Goal: Answer question/provide support: Share knowledge or assist other users

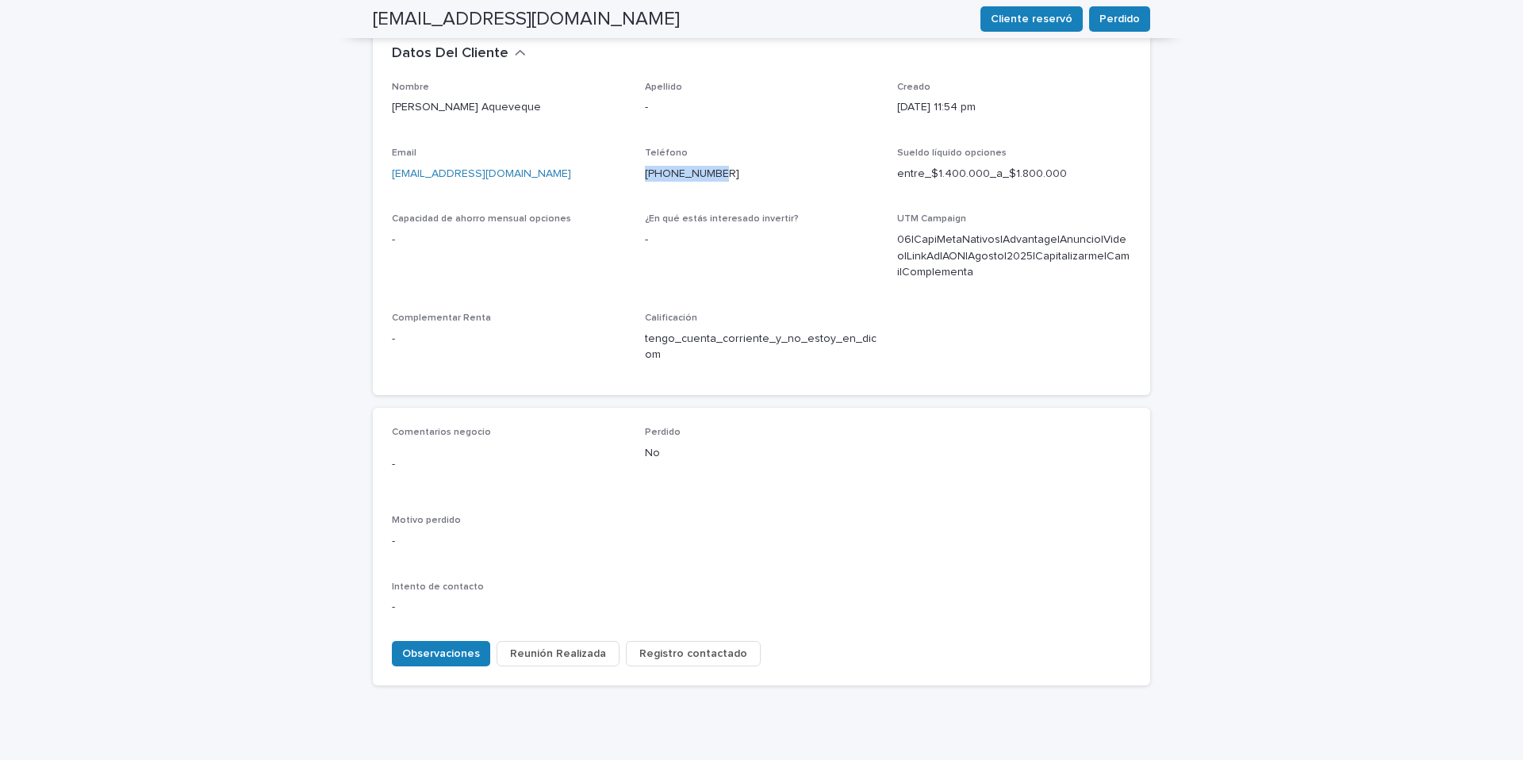
scroll to position [493, 0]
click at [448, 644] on span "Observaciones" at bounding box center [441, 652] width 78 height 16
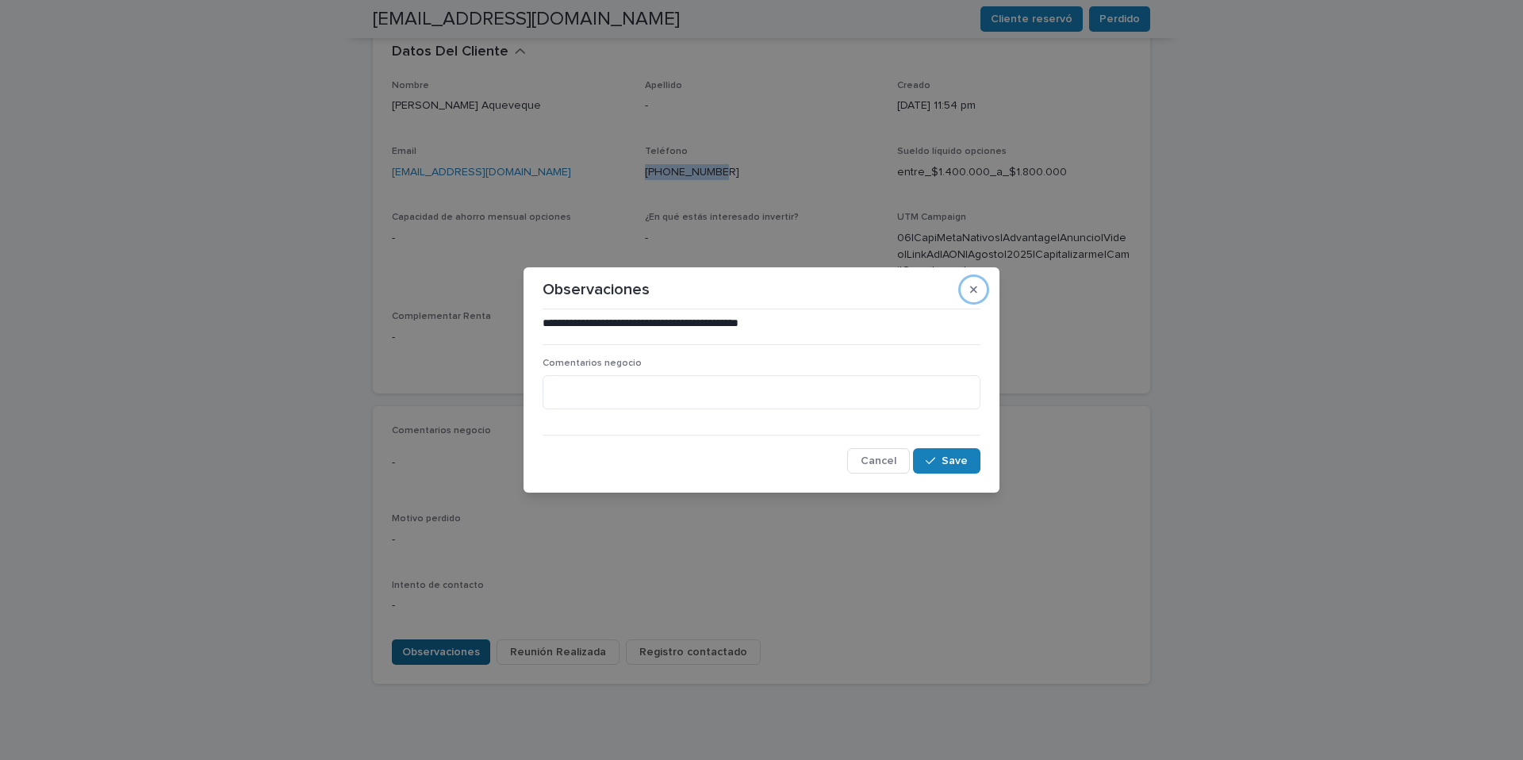
click button "button" at bounding box center [974, 289] width 26 height 25
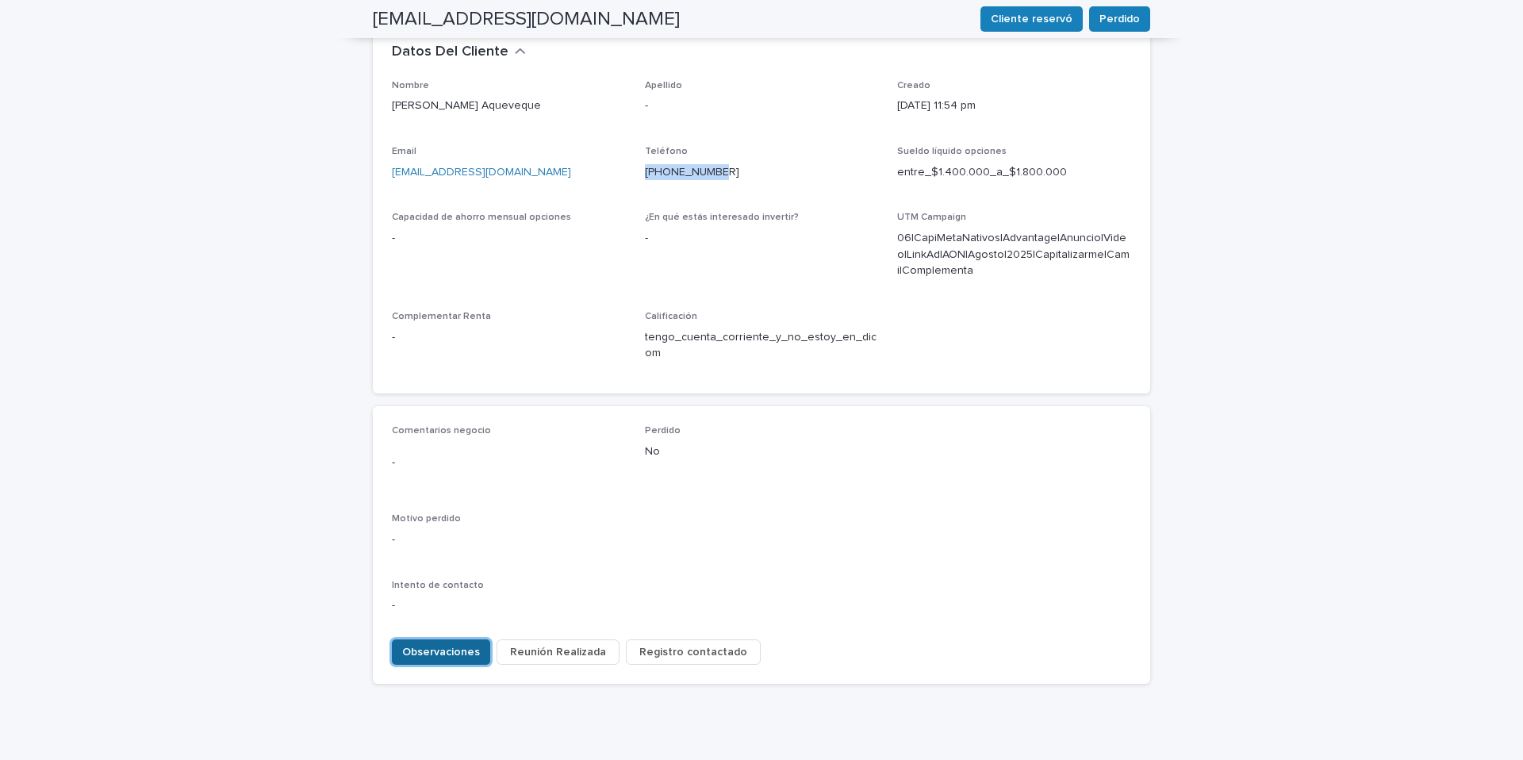
click at [392, 639] on button "Observaciones" at bounding box center [441, 651] width 98 height 25
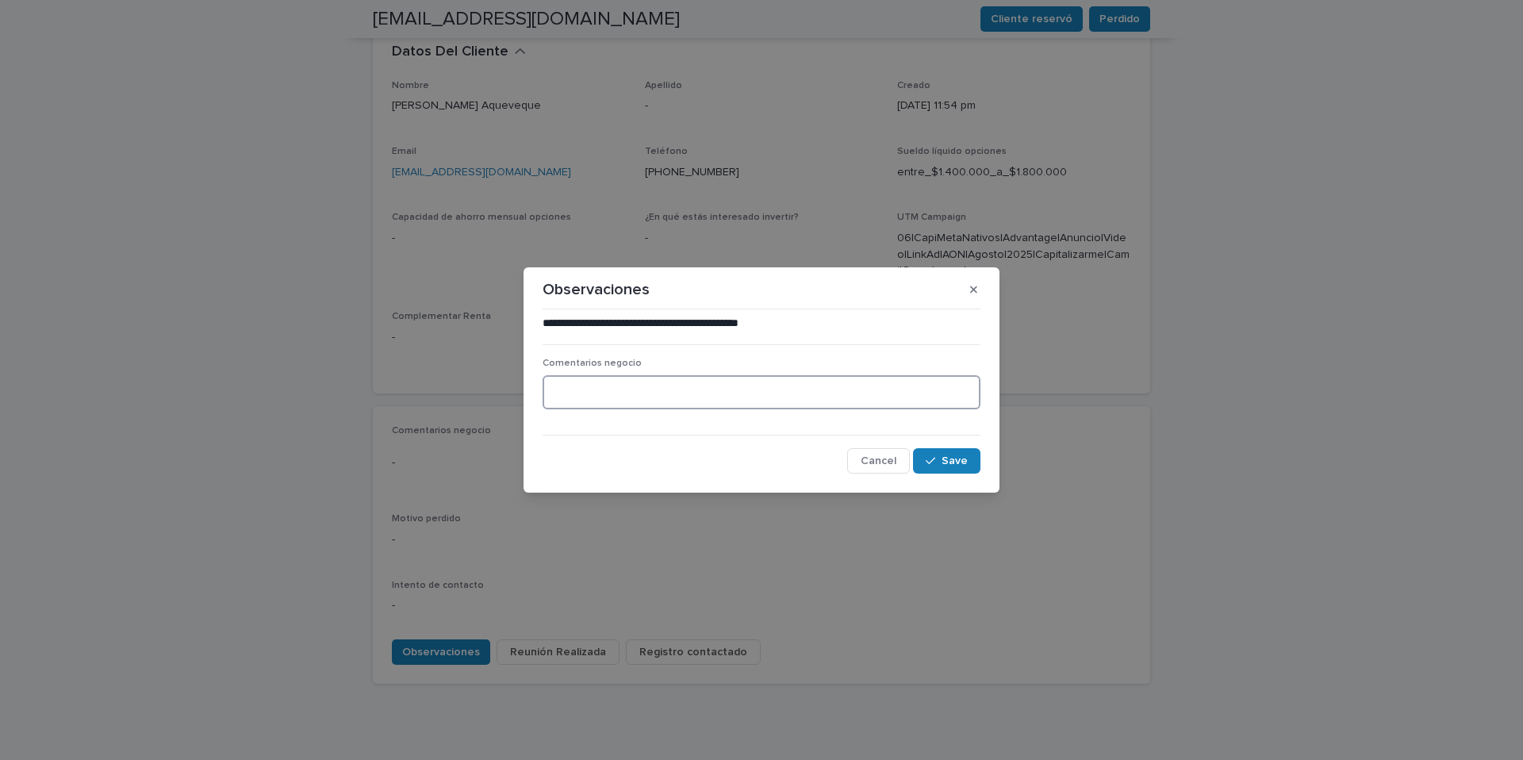
click at [619, 396] on textarea at bounding box center [762, 392] width 438 height 34
type textarea "**********"
click at [945, 459] on span "Save" at bounding box center [955, 460] width 26 height 11
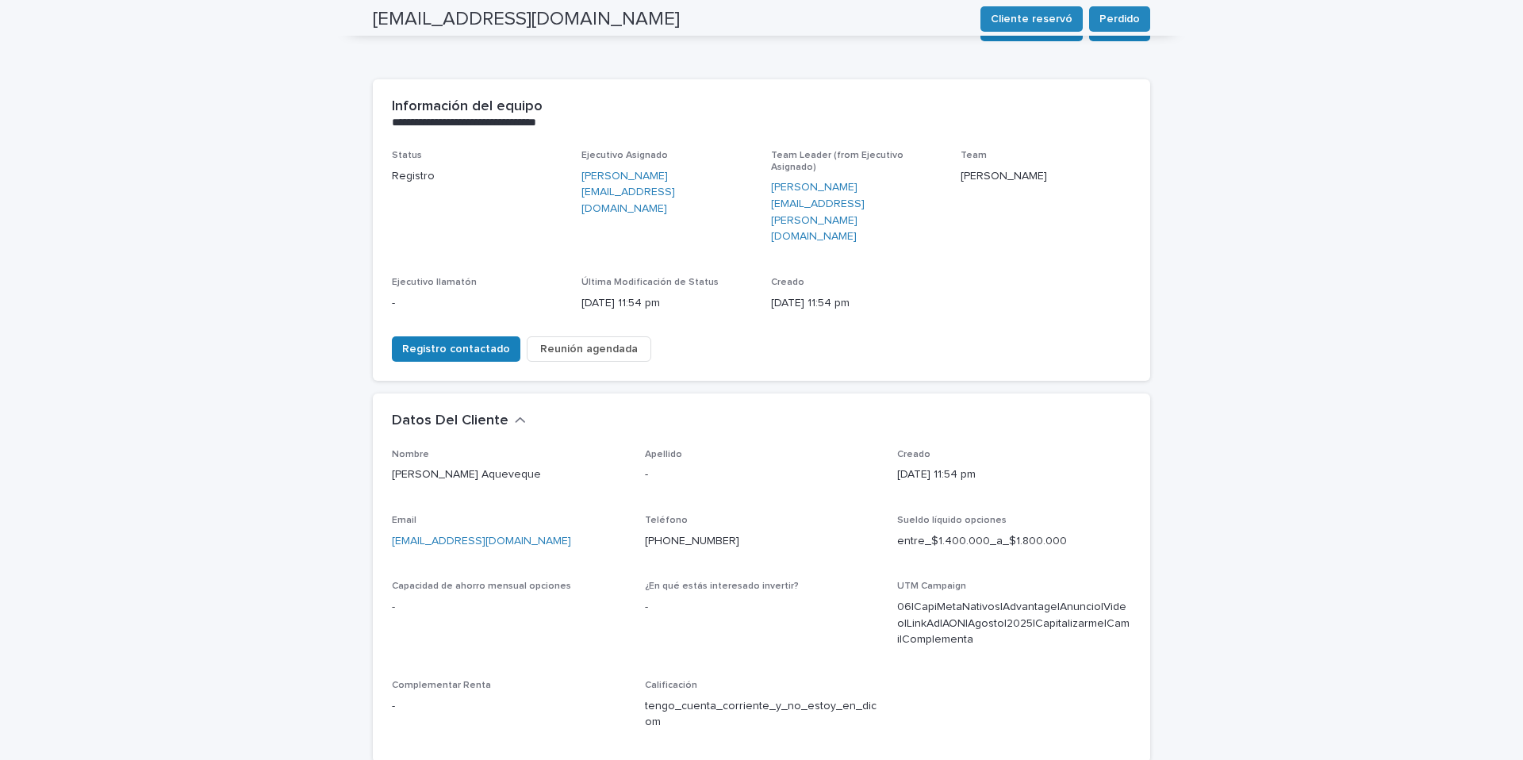
scroll to position [0, 0]
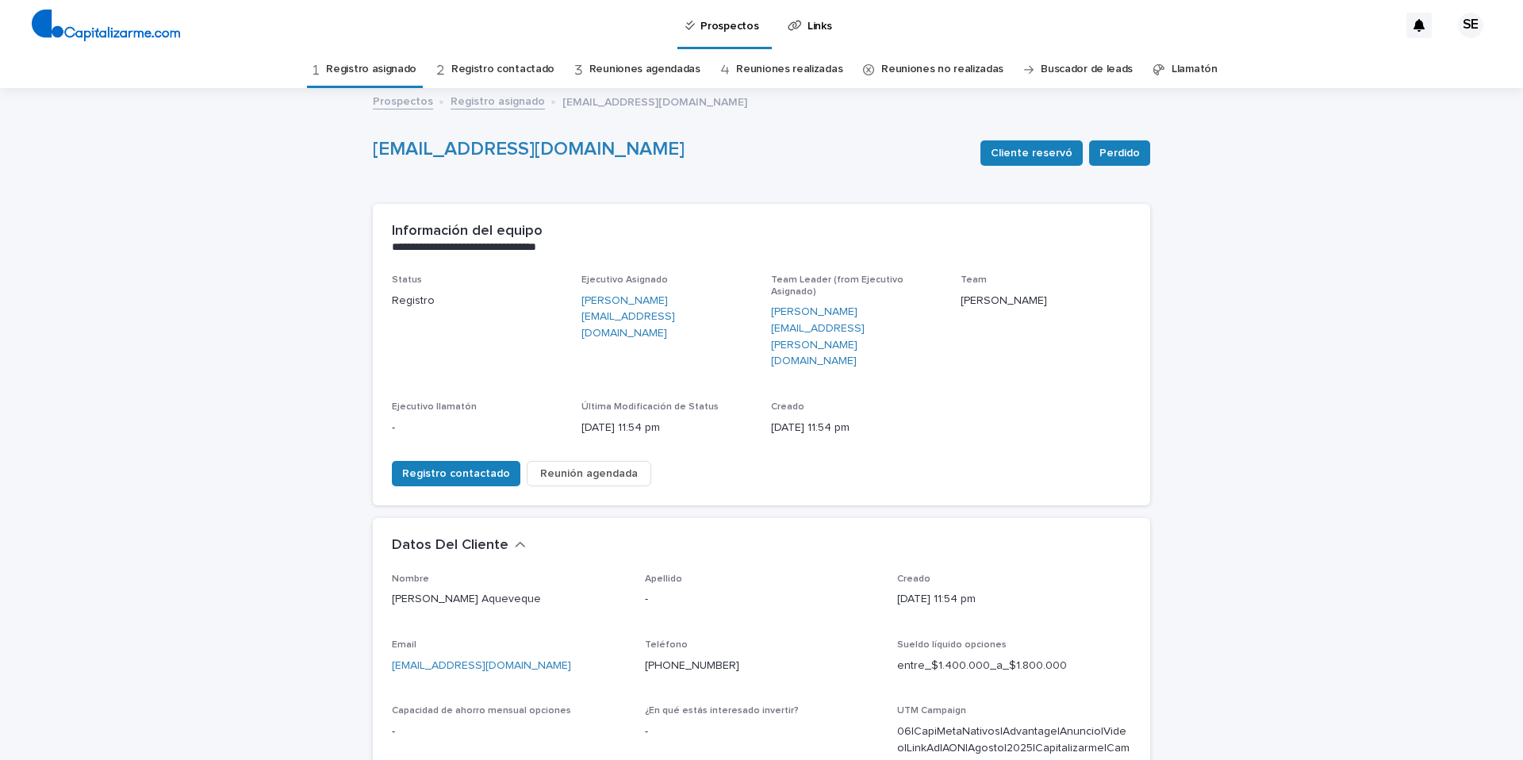
click at [397, 67] on link "Registro asignado" at bounding box center [371, 69] width 90 height 37
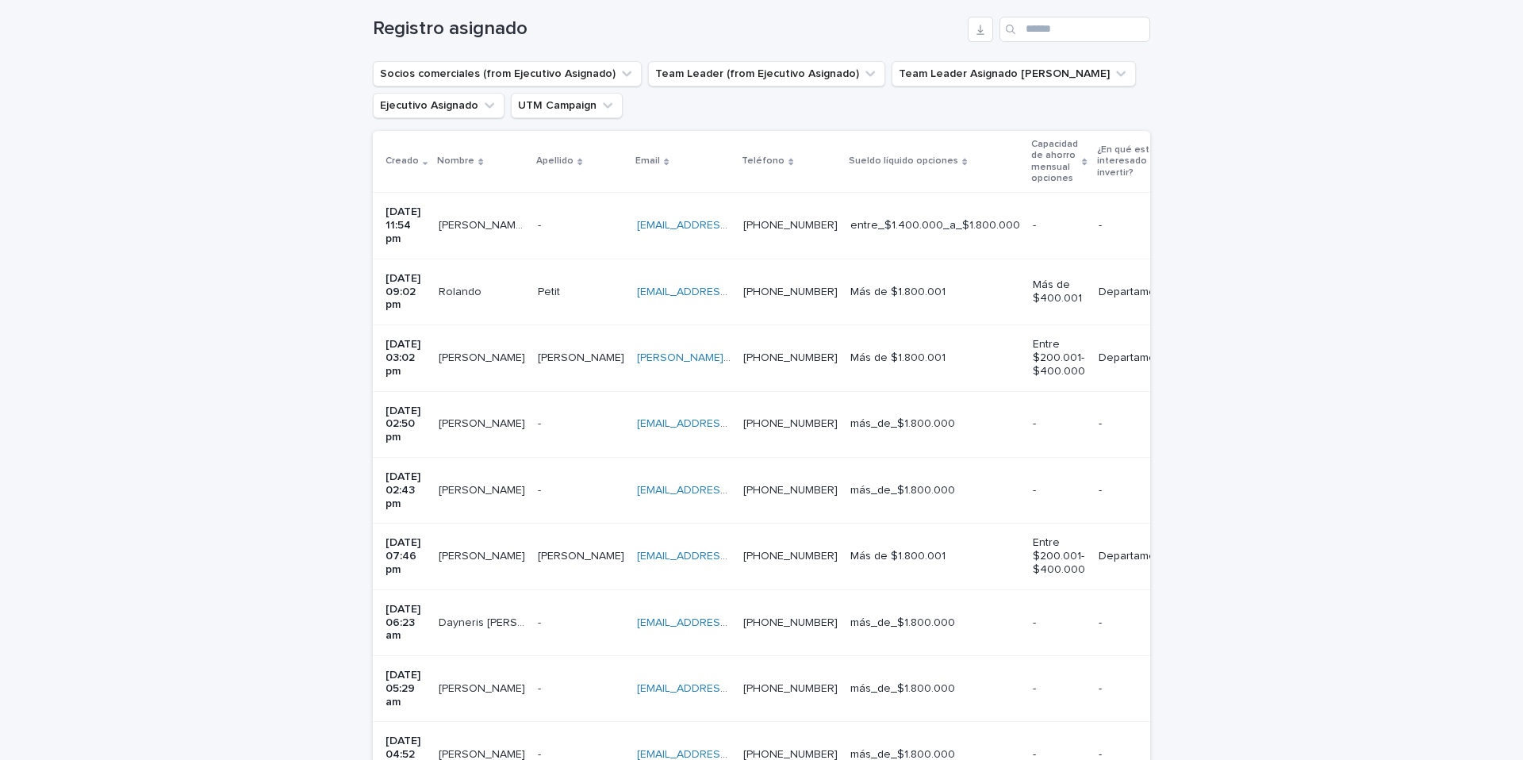
scroll to position [278, 0]
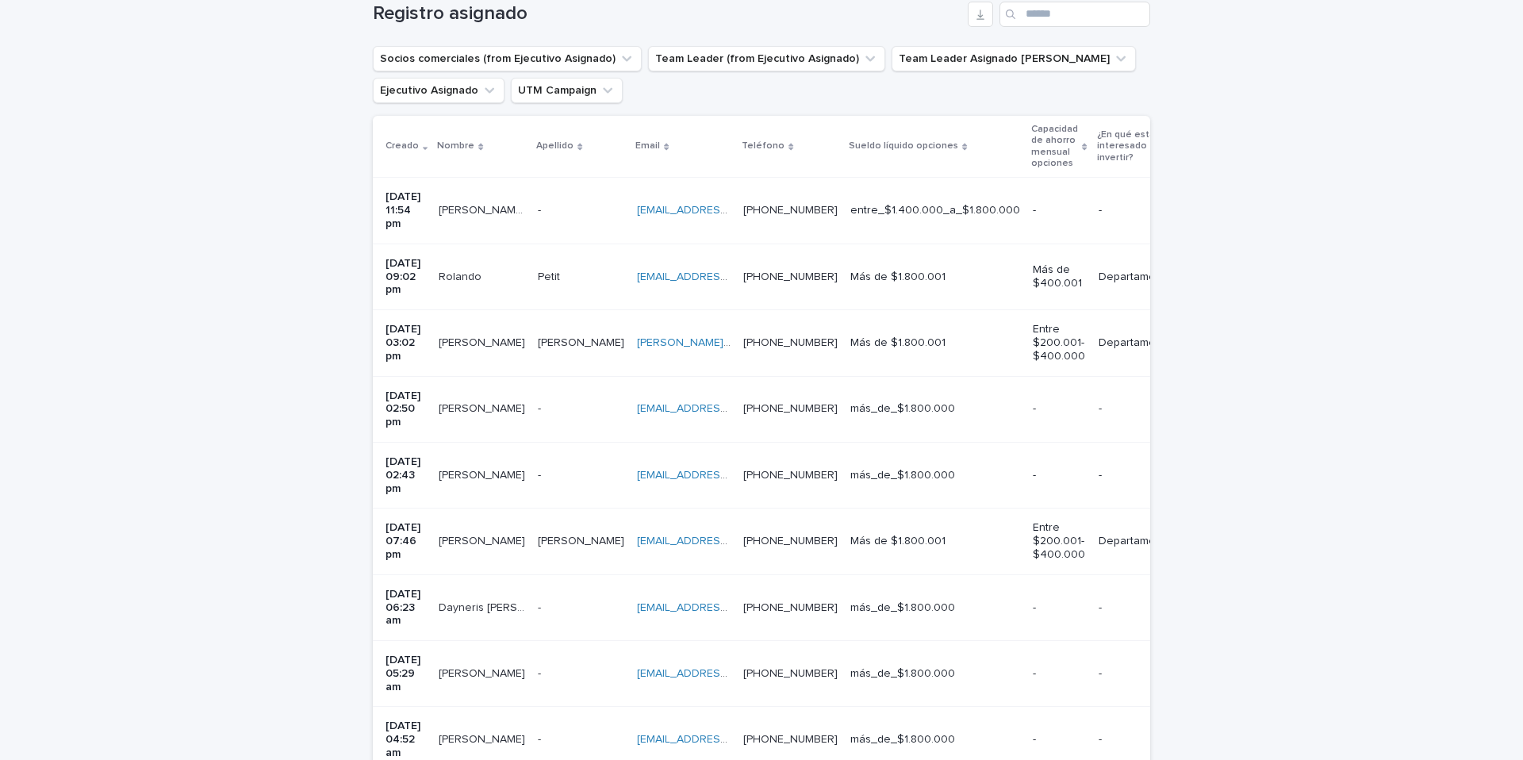
click at [565, 396] on div "- -" at bounding box center [581, 409] width 86 height 26
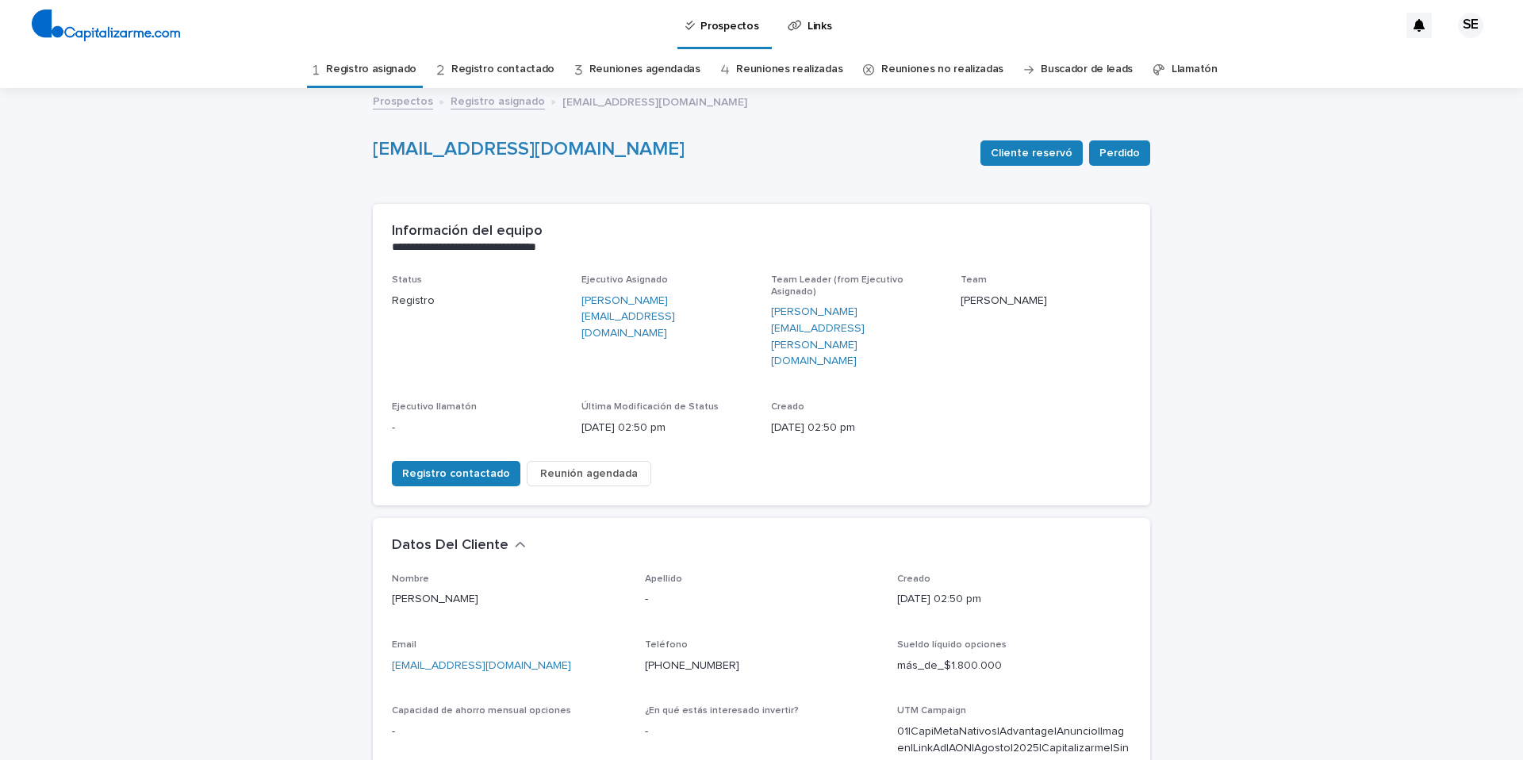
click at [408, 66] on link "Registro asignado" at bounding box center [371, 69] width 90 height 37
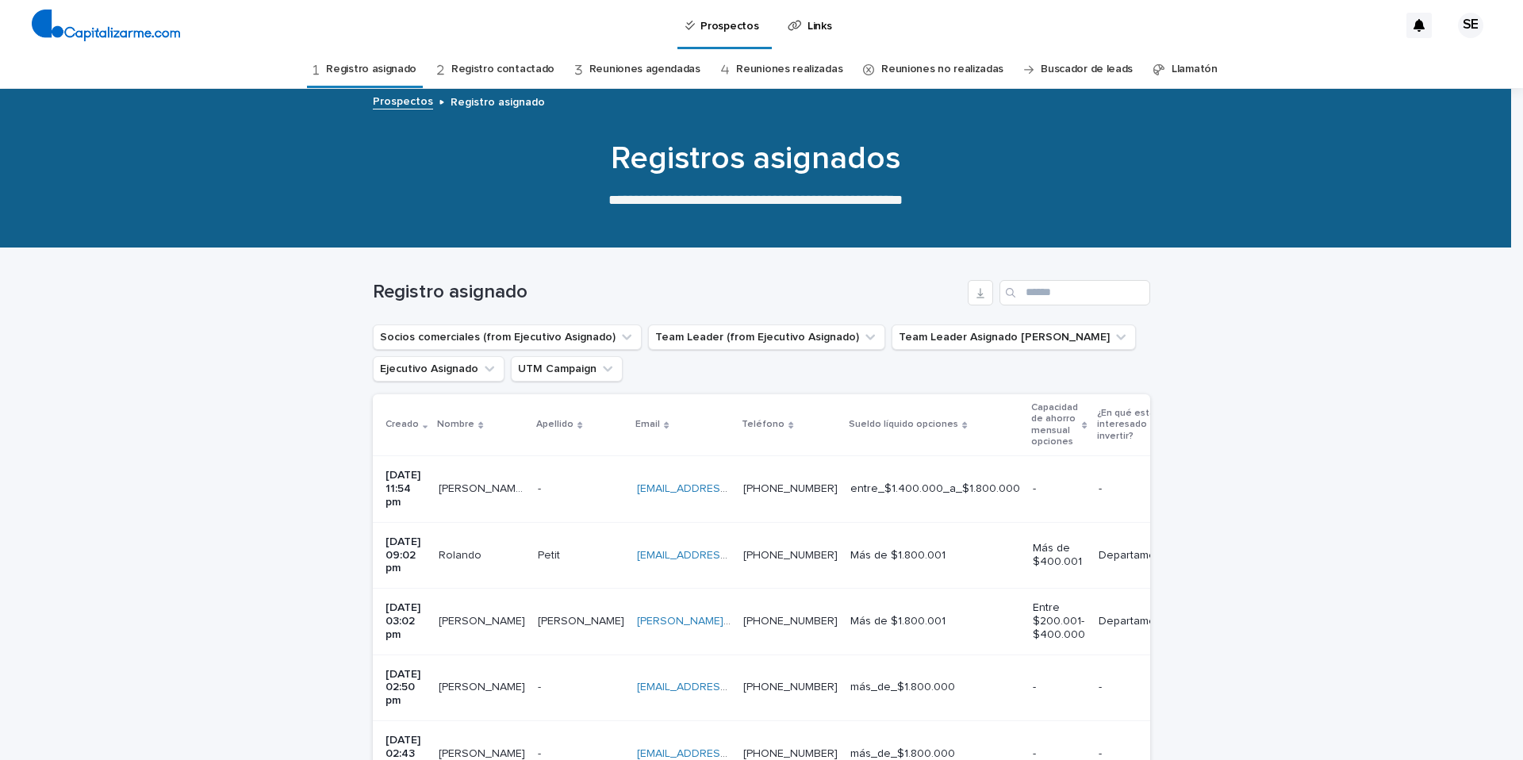
click at [563, 681] on p at bounding box center [581, 687] width 86 height 13
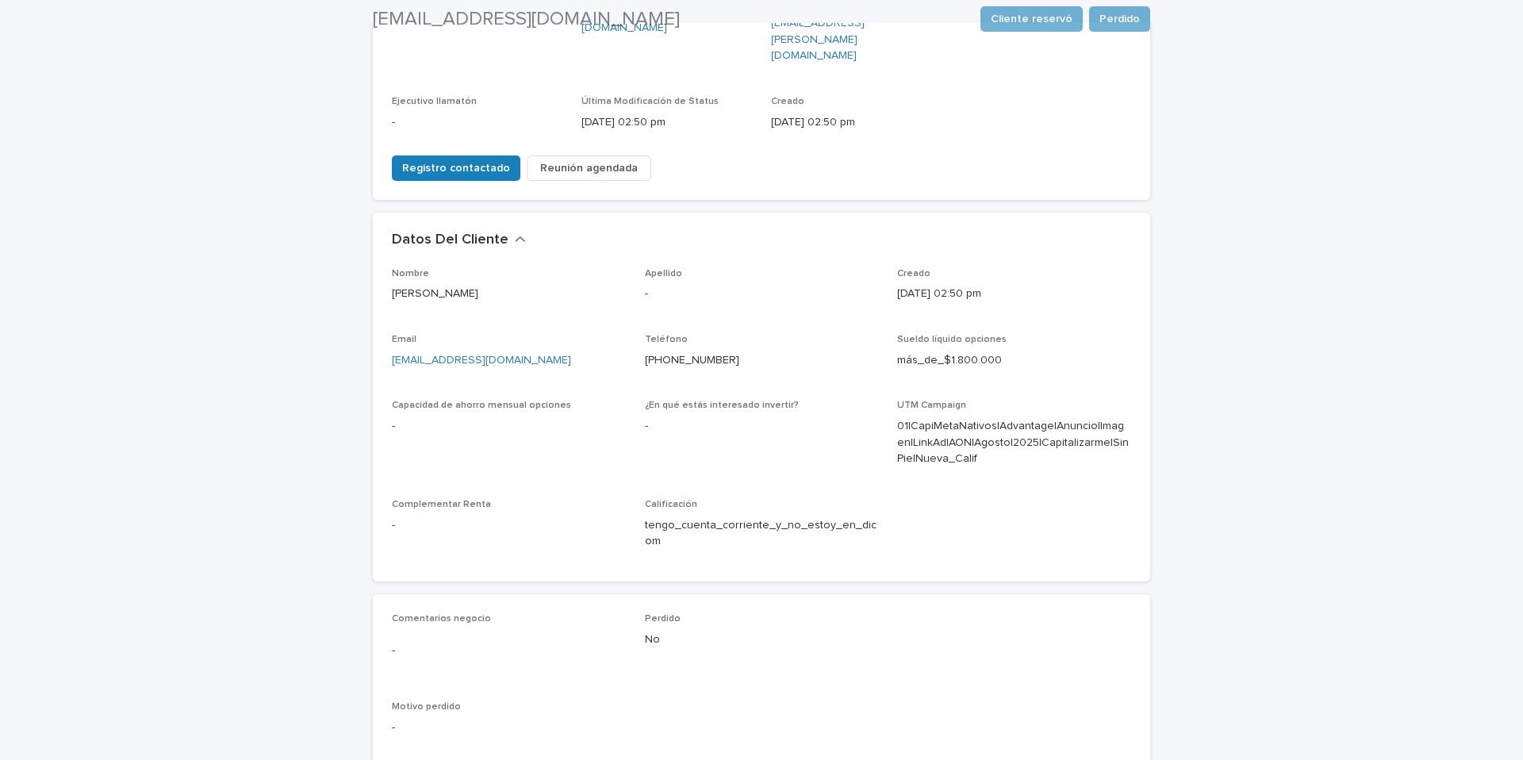
scroll to position [373, 0]
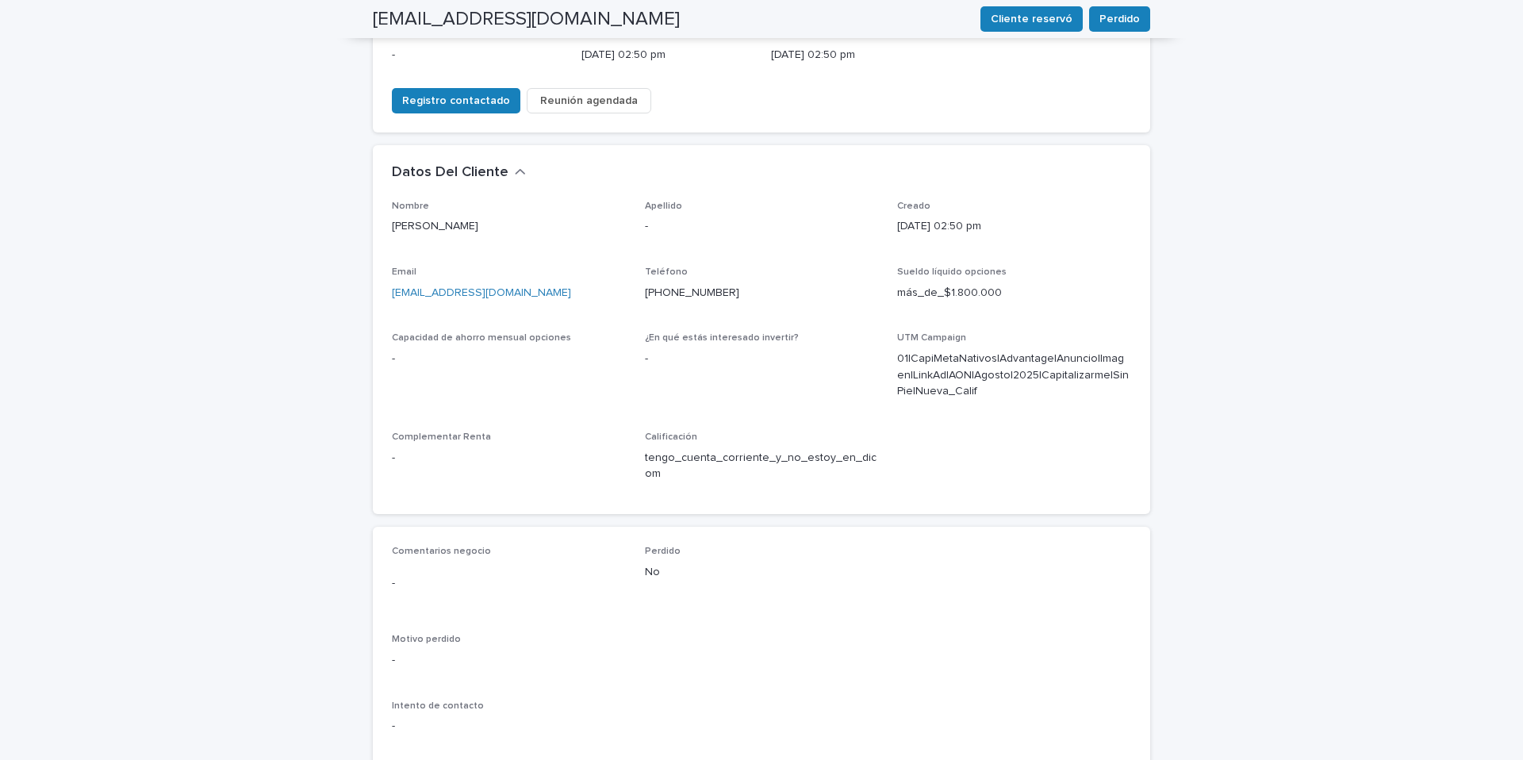
click at [443, 759] on span "Observaciones" at bounding box center [441, 773] width 78 height 16
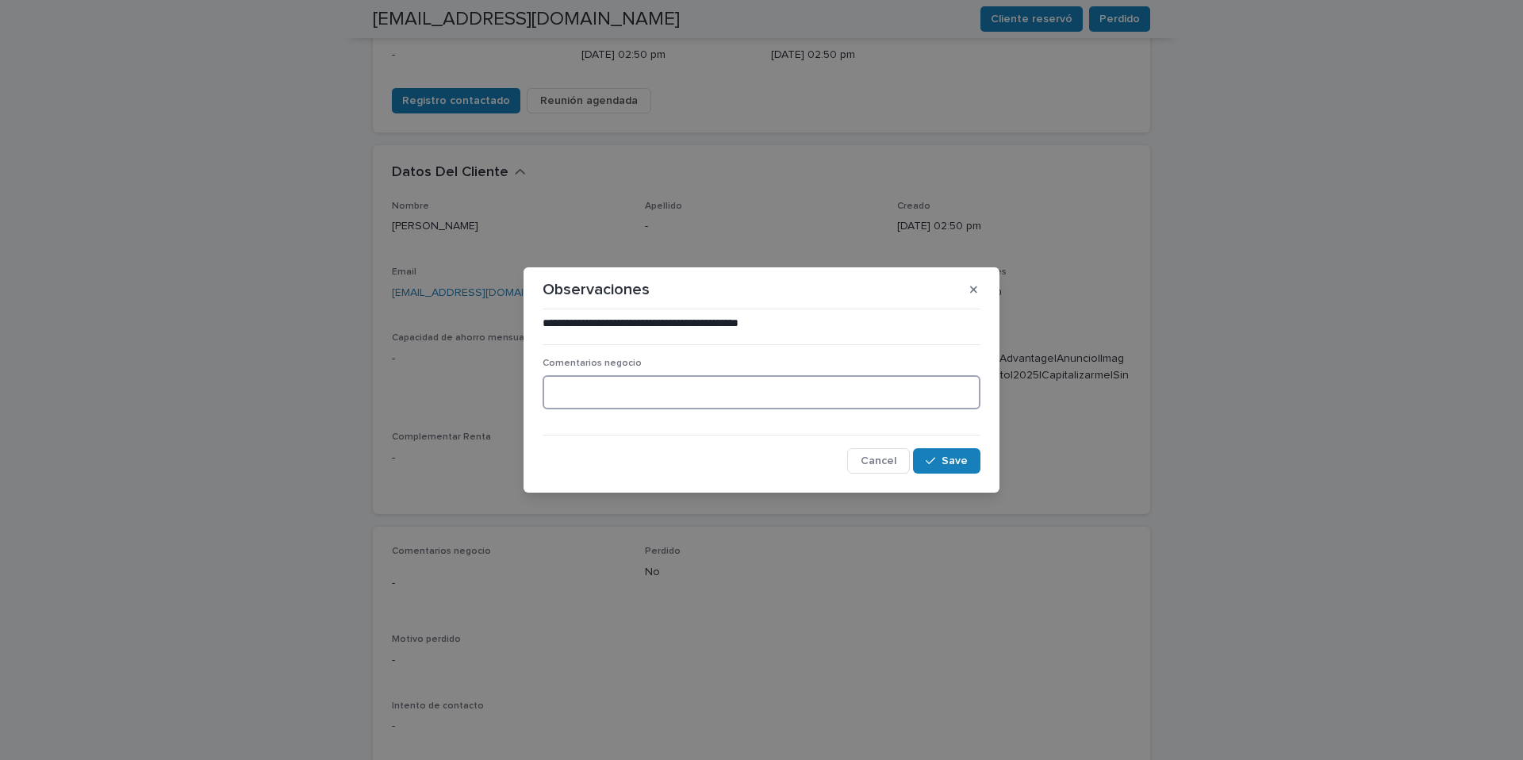
click at [616, 383] on textarea at bounding box center [762, 392] width 438 height 34
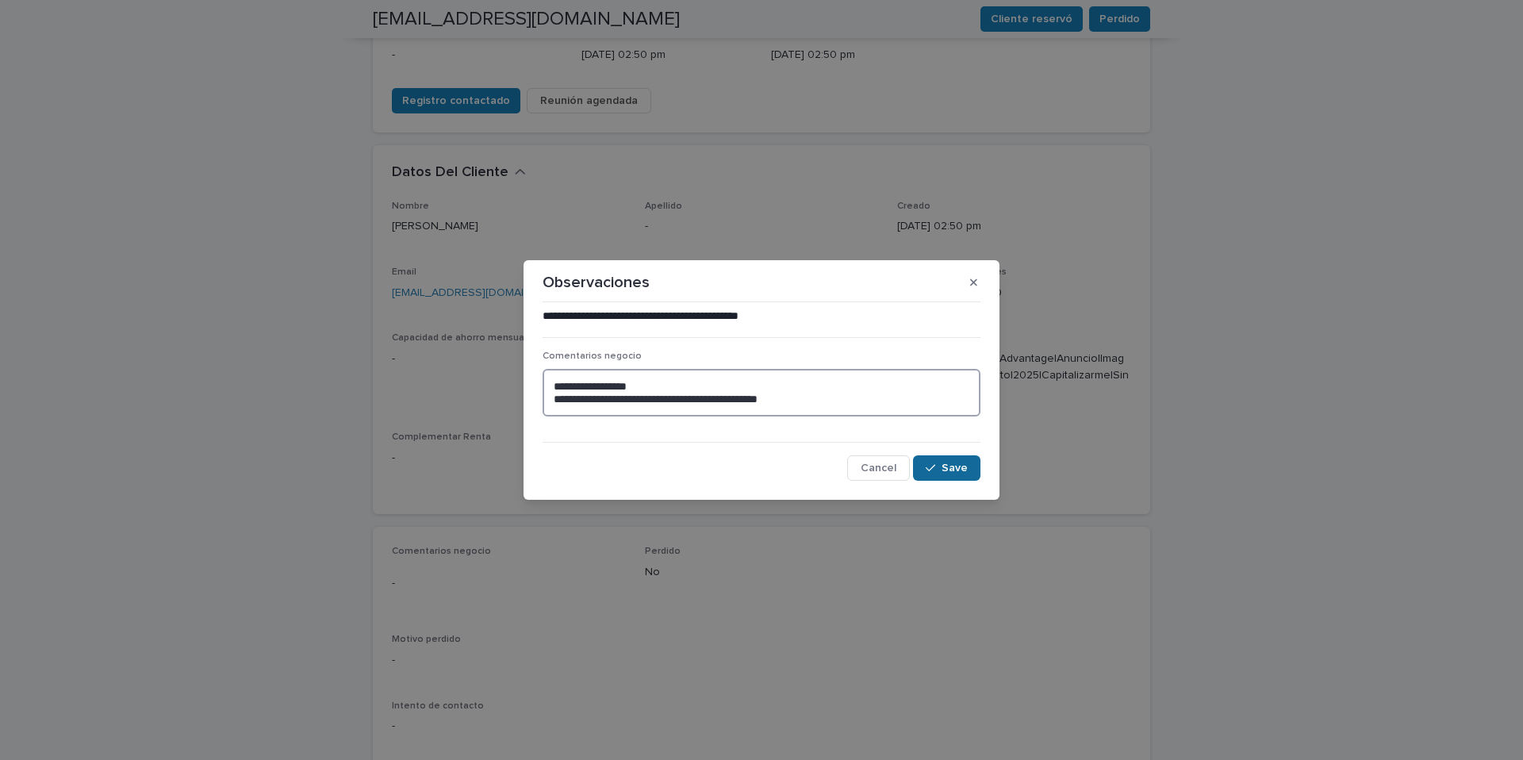
type textarea "**********"
click at [955, 470] on span "Save" at bounding box center [955, 467] width 26 height 11
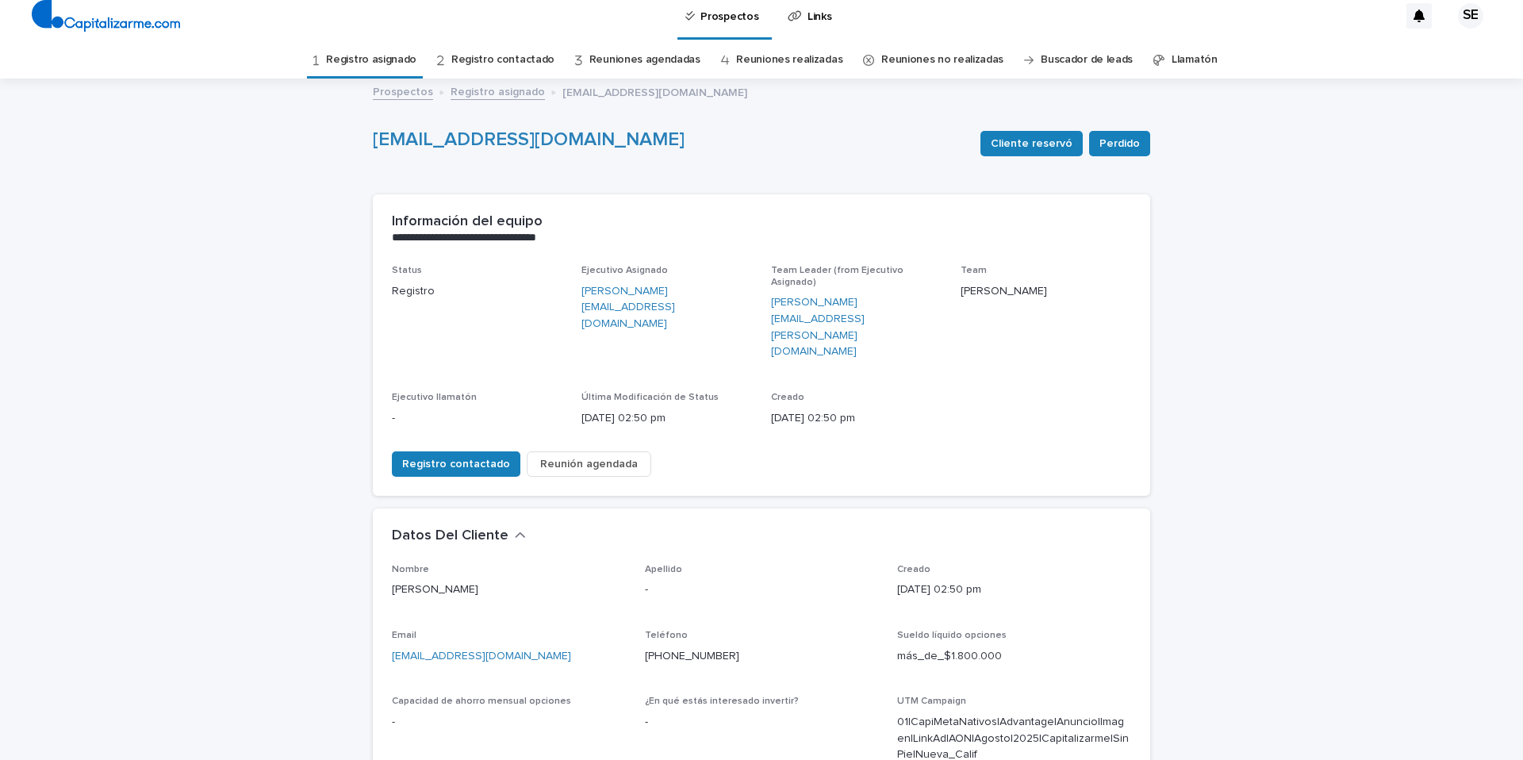
scroll to position [0, 0]
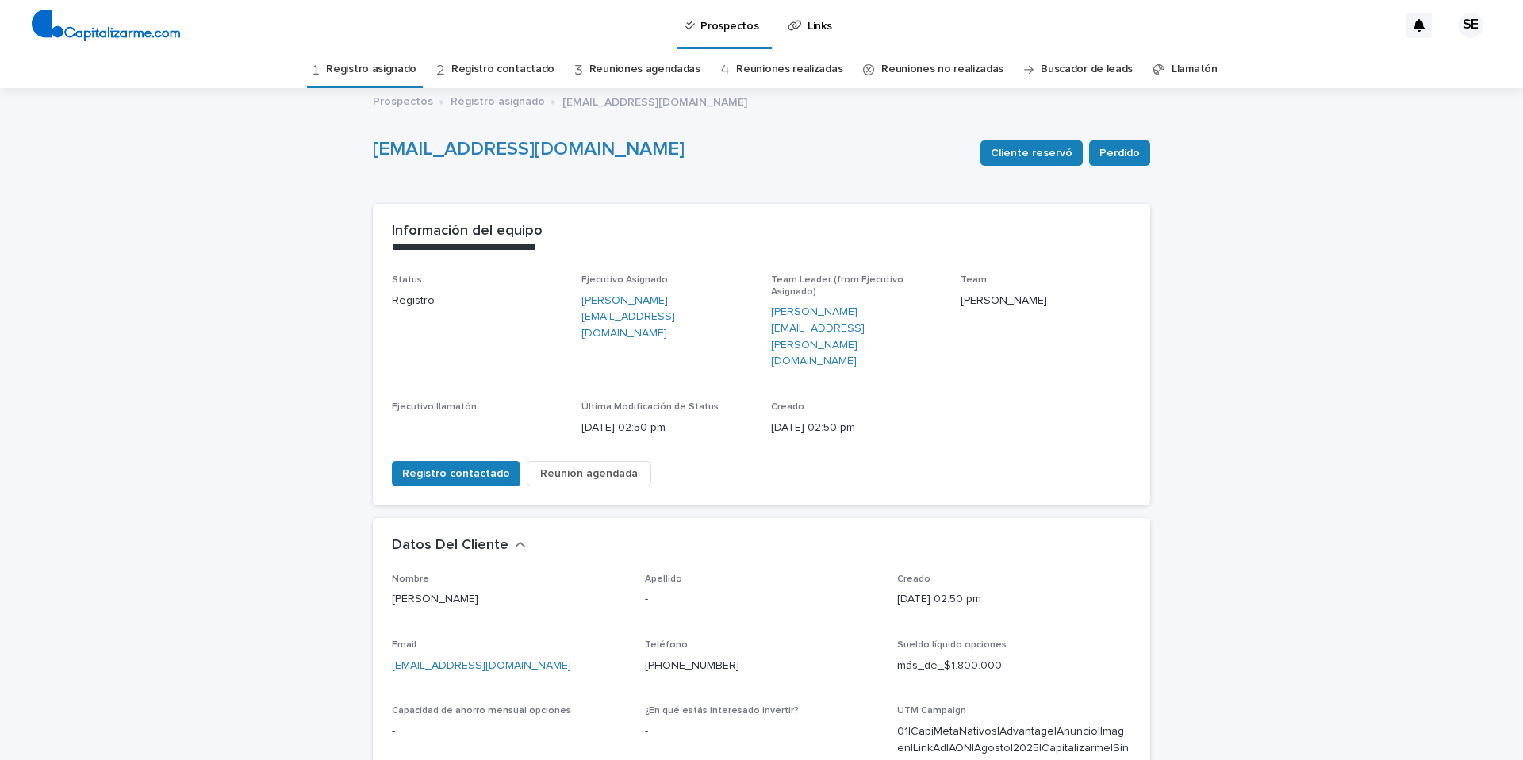
click at [397, 66] on link "Registro asignado" at bounding box center [371, 69] width 90 height 37
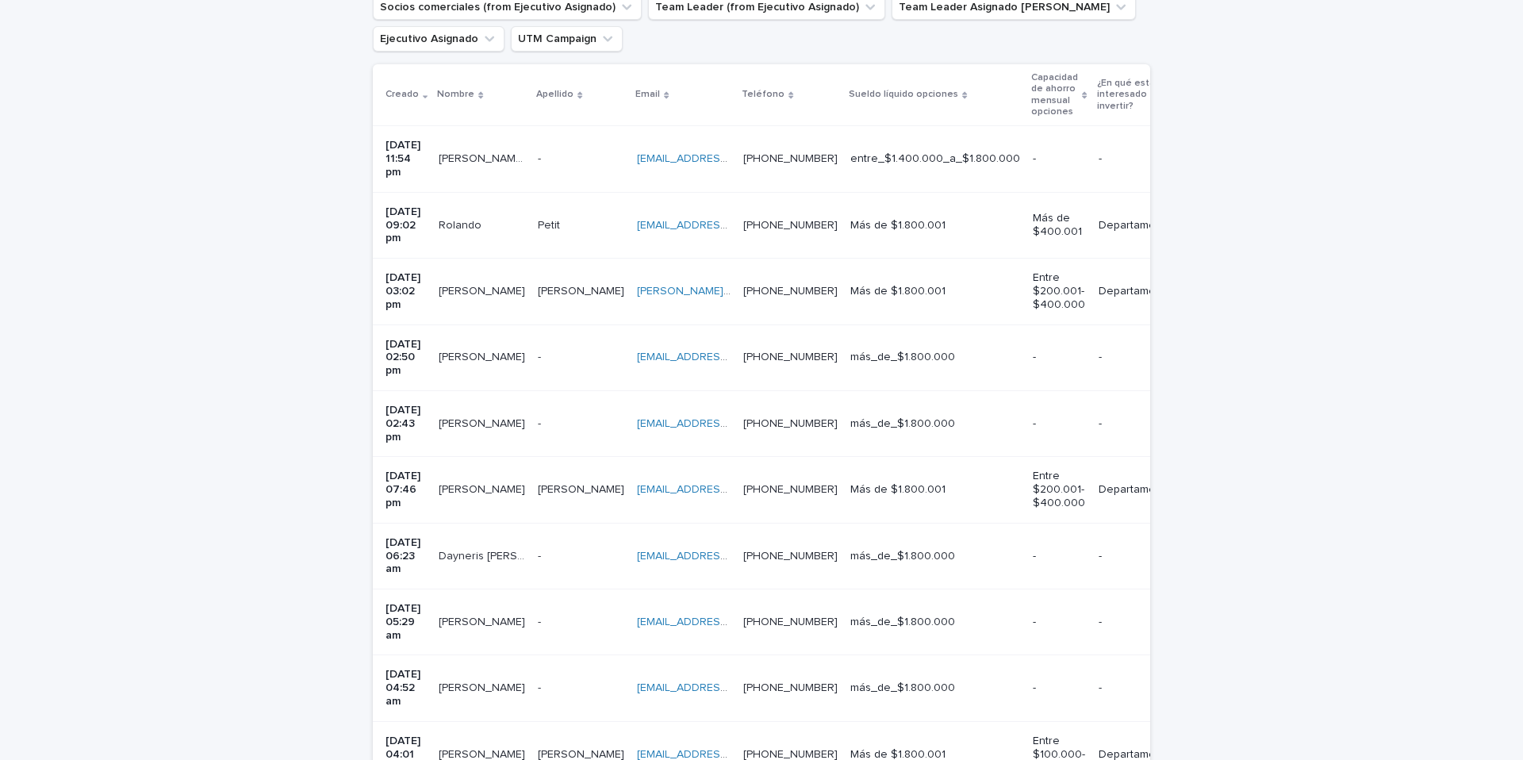
scroll to position [332, 0]
click at [585, 415] on p at bounding box center [581, 421] width 86 height 13
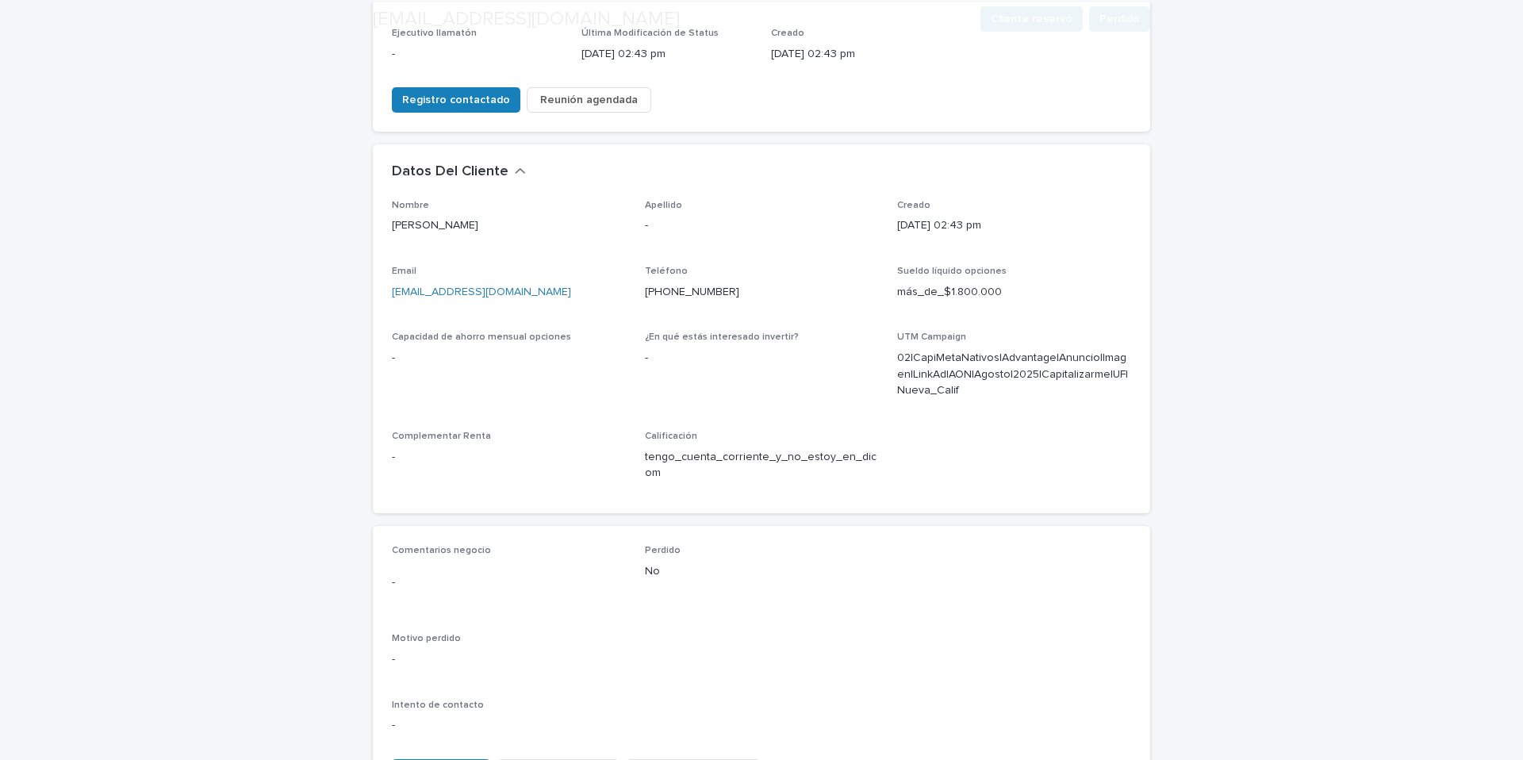
scroll to position [493, 0]
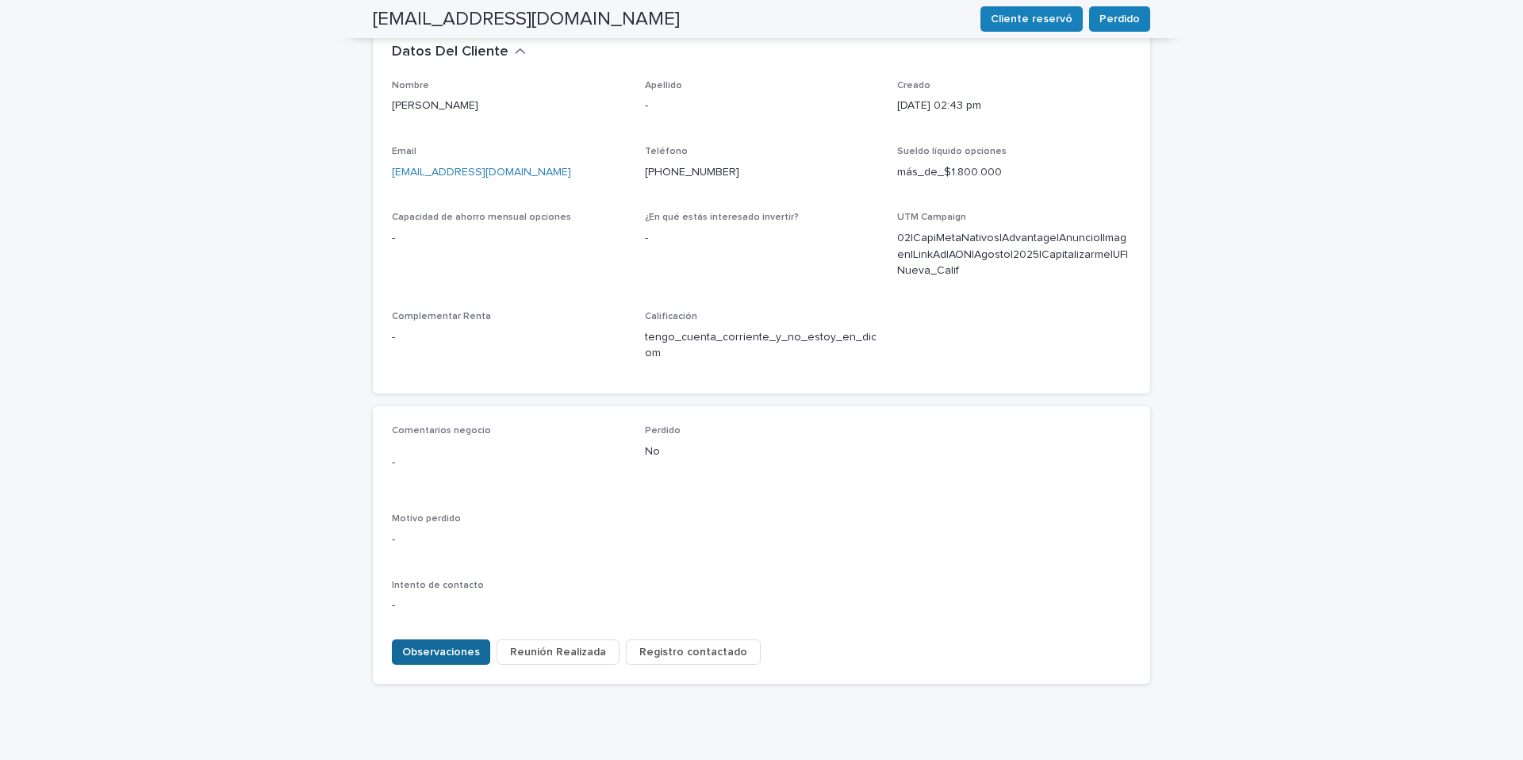
click at [450, 644] on span "Observaciones" at bounding box center [441, 652] width 78 height 16
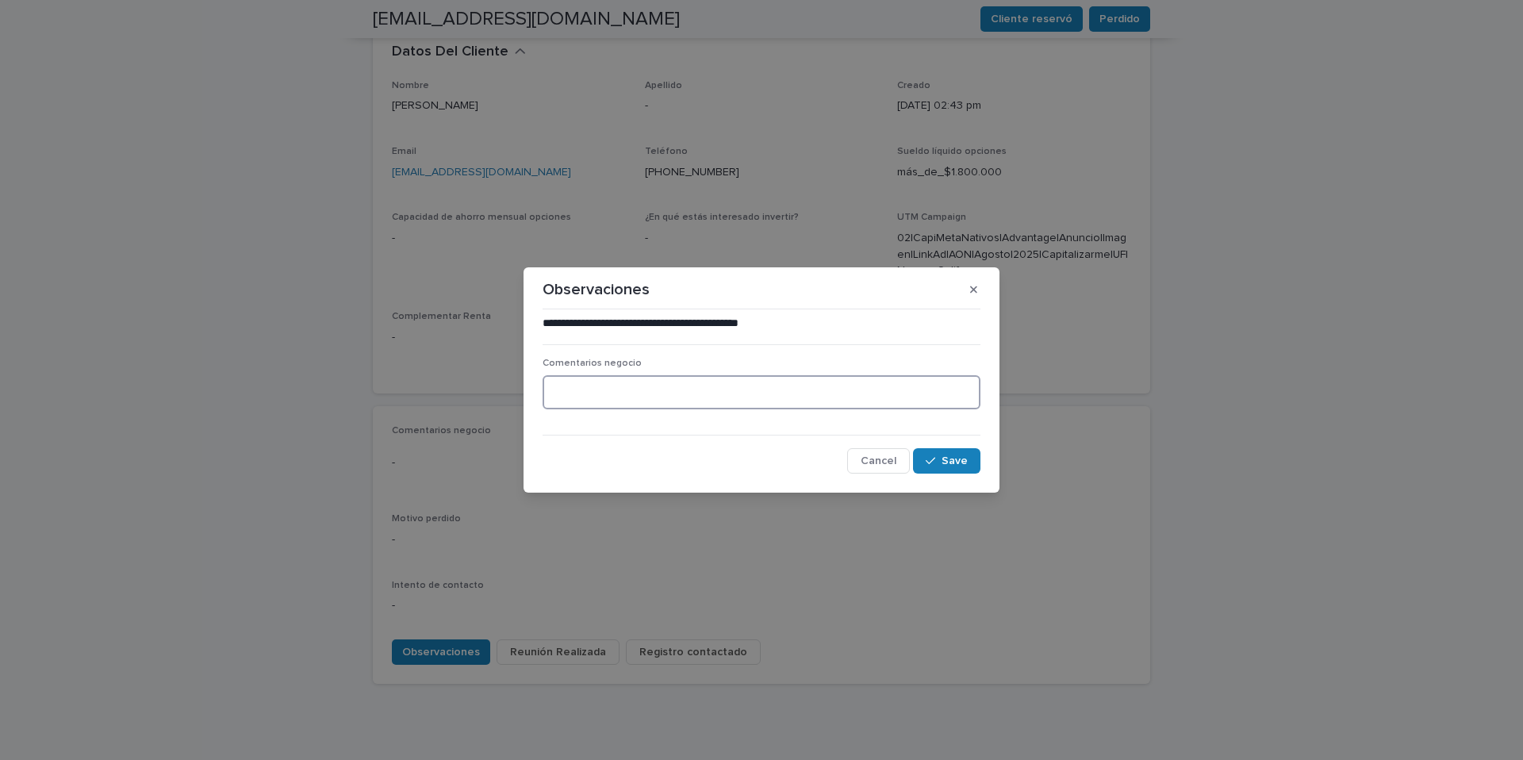
click at [642, 399] on textarea at bounding box center [762, 392] width 438 height 34
type textarea "**********"
click at [956, 464] on span "Save" at bounding box center [955, 460] width 26 height 11
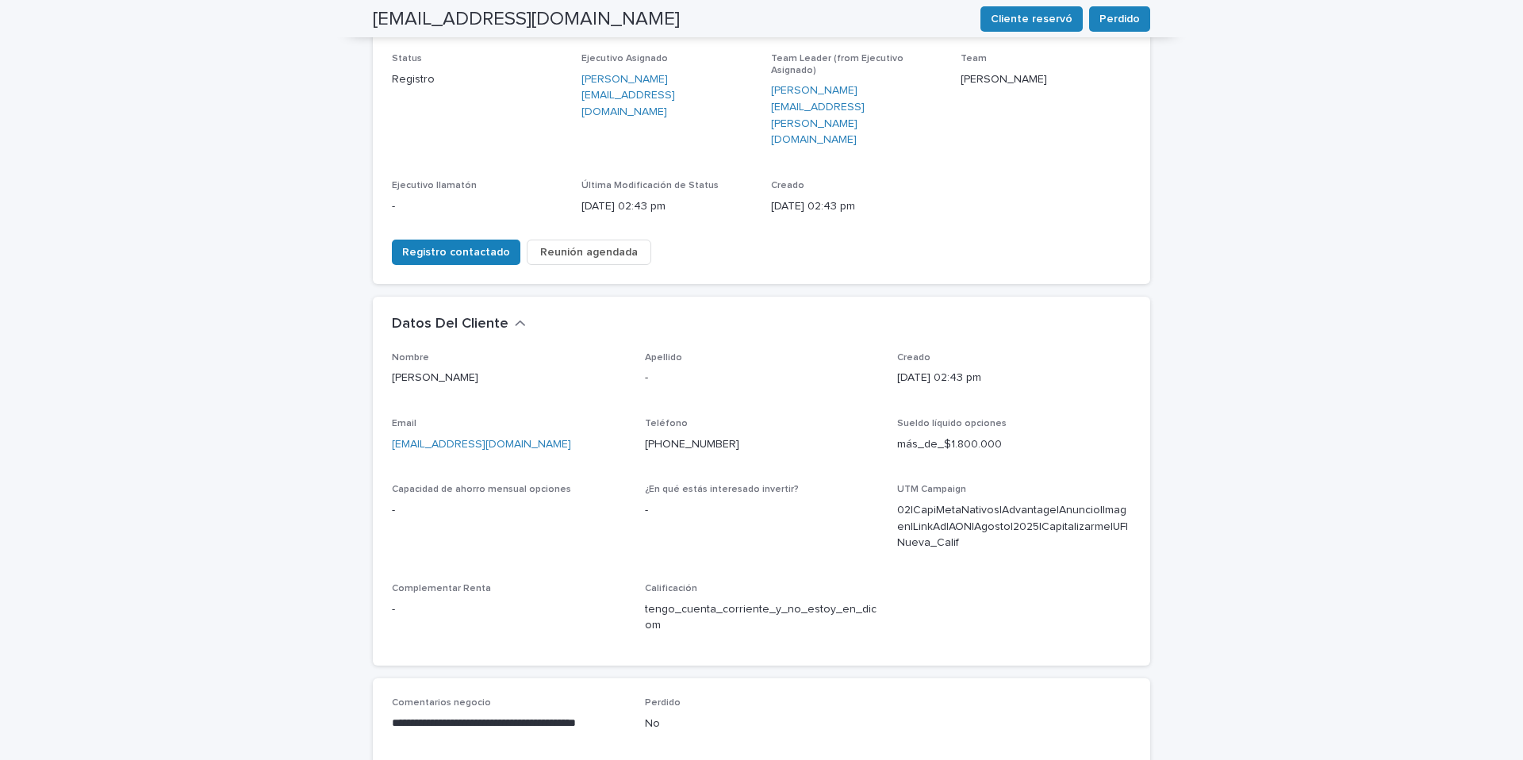
scroll to position [0, 0]
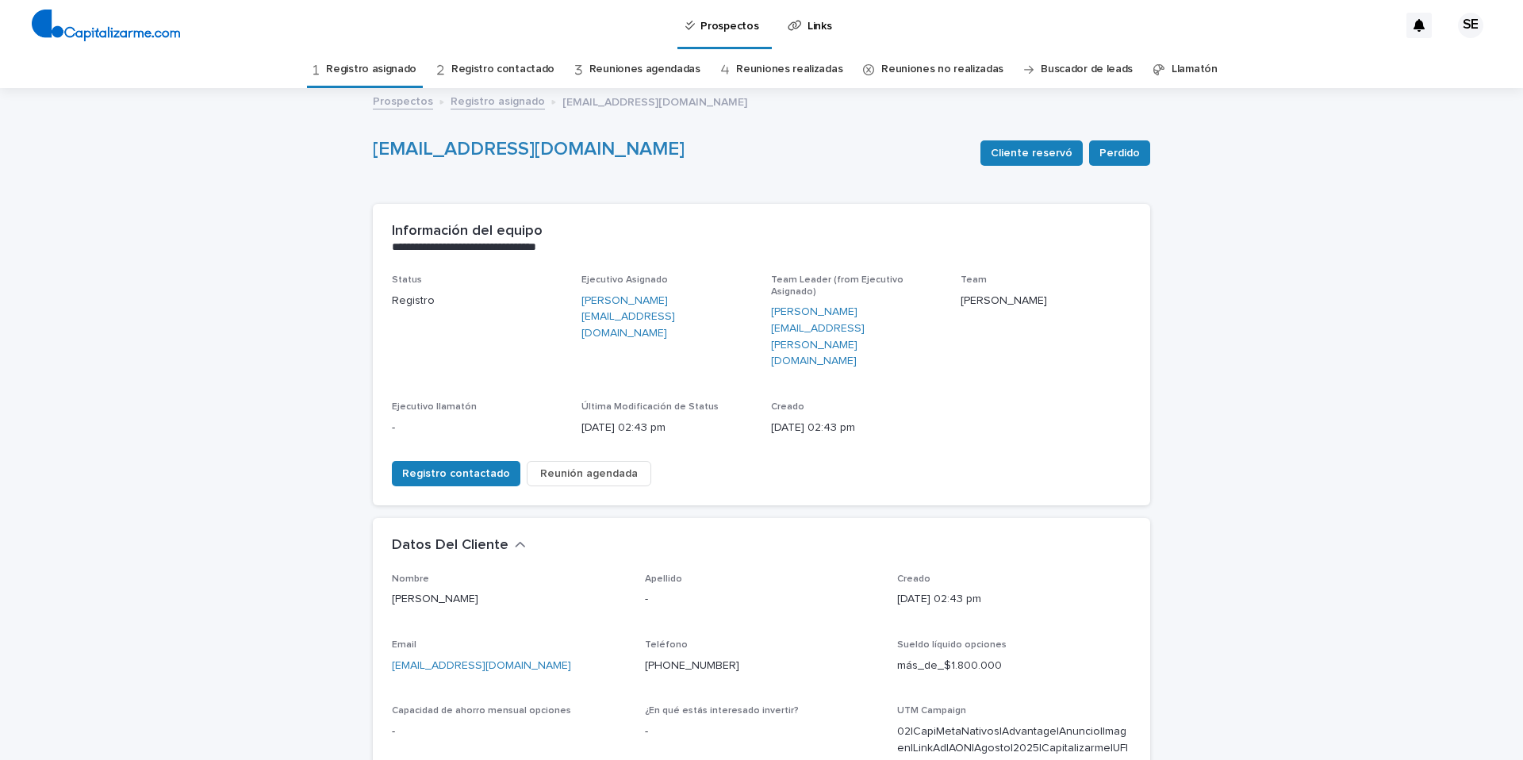
click at [397, 67] on link "Registro asignado" at bounding box center [371, 69] width 90 height 37
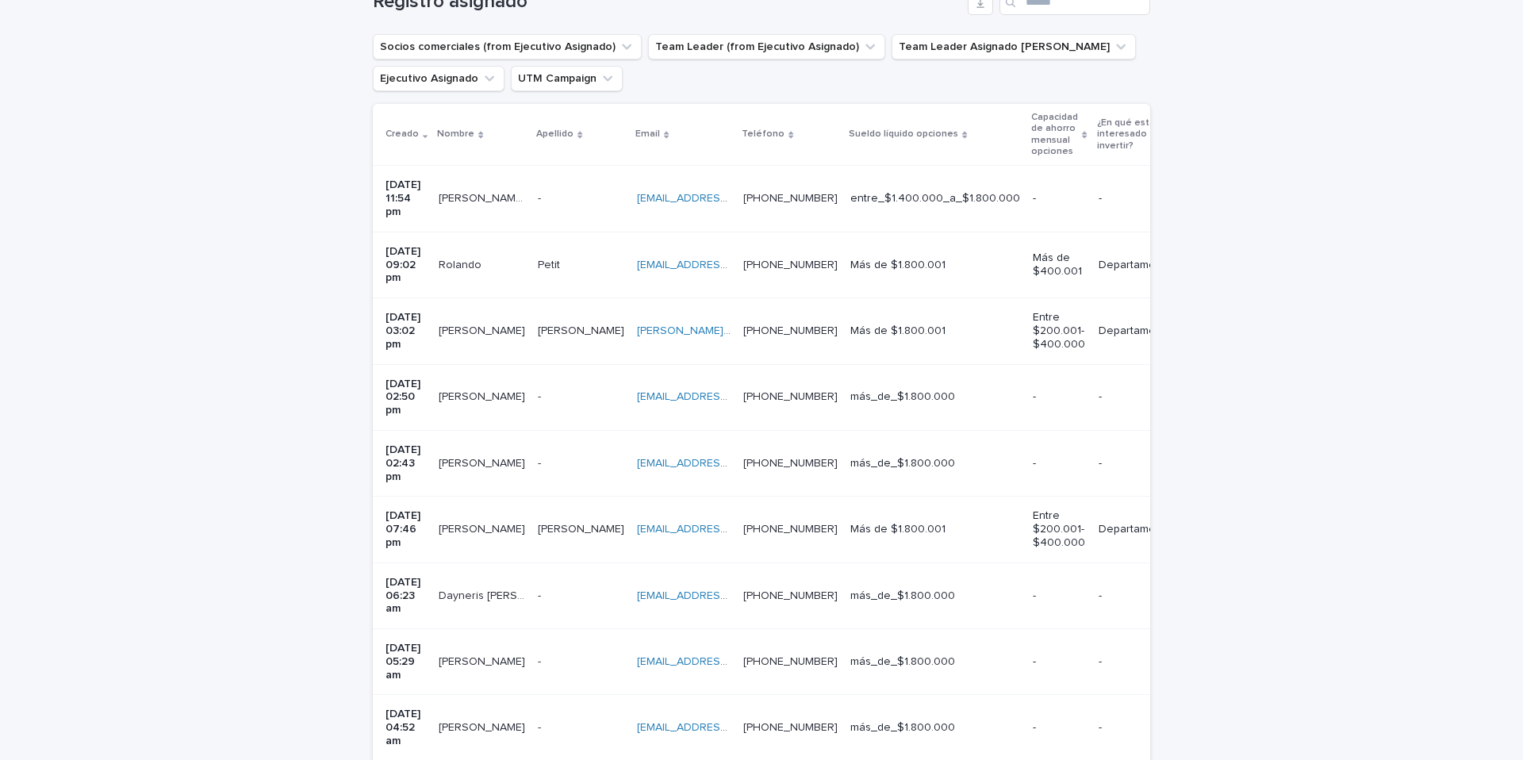
scroll to position [288, 0]
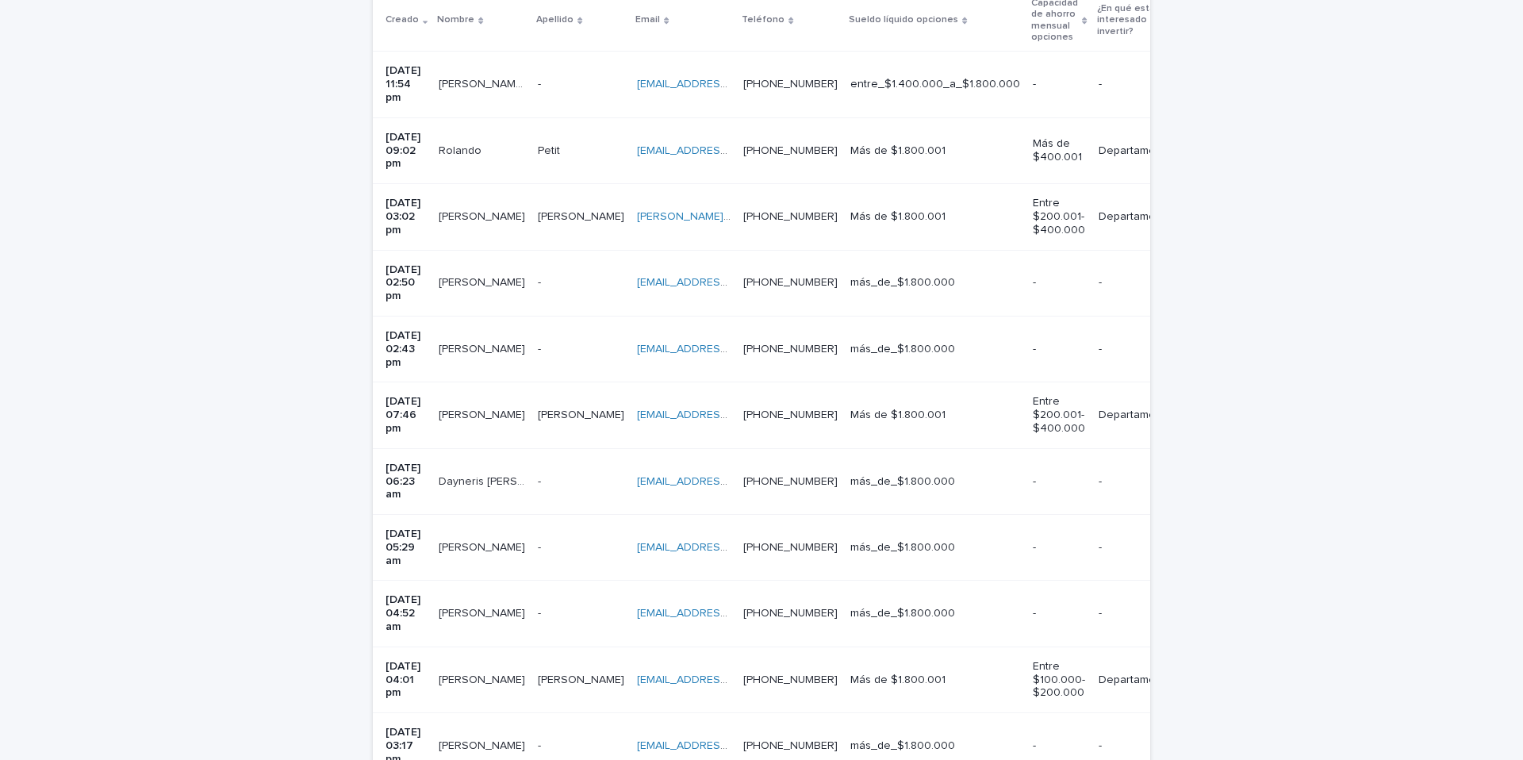
scroll to position [420, 0]
